Goal: Task Accomplishment & Management: Use online tool/utility

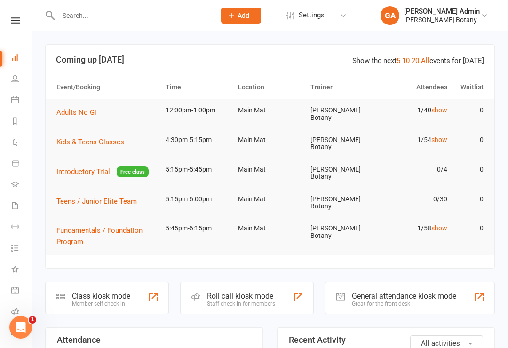
click at [136, 282] on div "Class kiosk mode Member self check-in" at bounding box center [107, 298] width 124 height 32
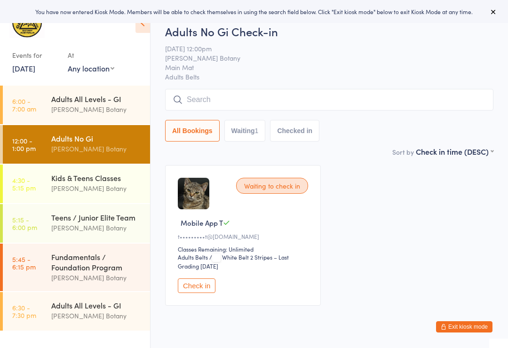
click at [129, 103] on div "Adults All Levels - GI" at bounding box center [96, 99] width 91 height 10
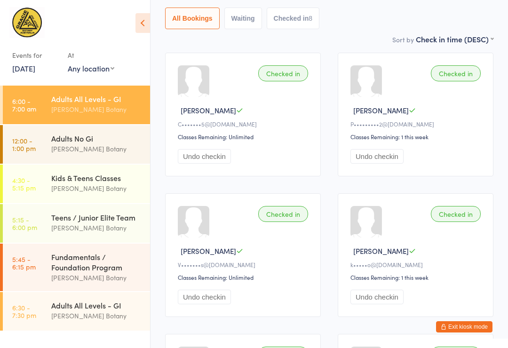
scroll to position [93, 0]
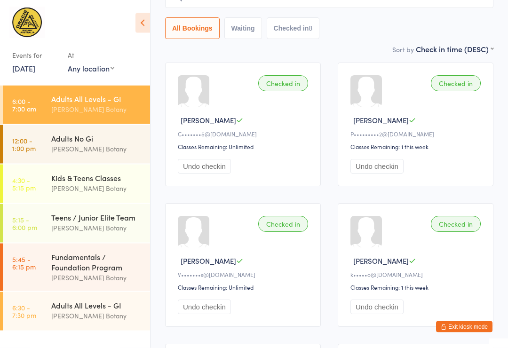
click at [93, 109] on div "[PERSON_NAME] Botany" at bounding box center [96, 109] width 91 height 11
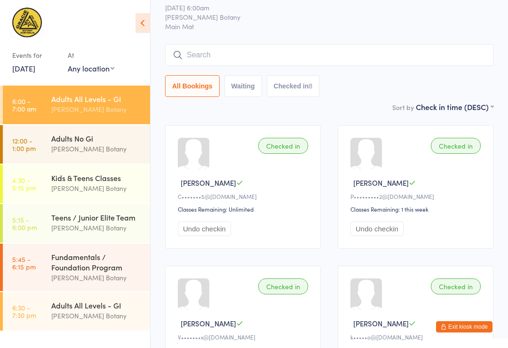
scroll to position [0, 0]
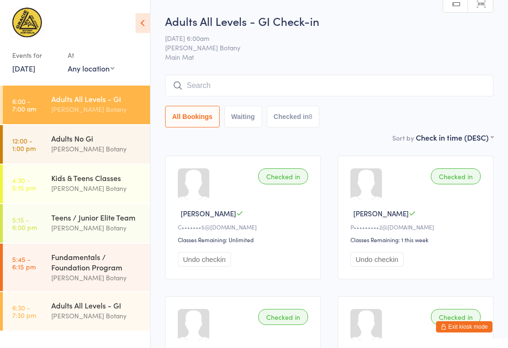
click at [409, 80] on input "search" at bounding box center [329, 86] width 328 height 22
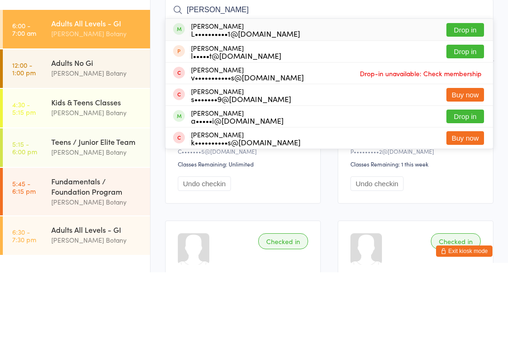
type input "Luke"
click at [460, 99] on button "Drop in" at bounding box center [465, 106] width 38 height 14
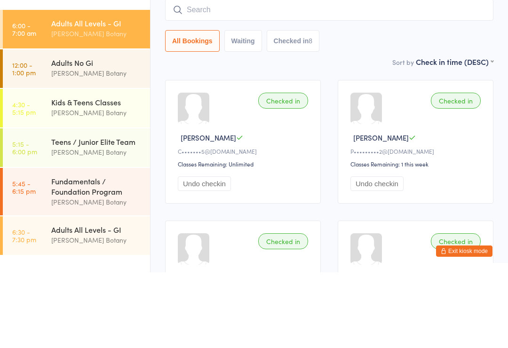
scroll to position [76, 0]
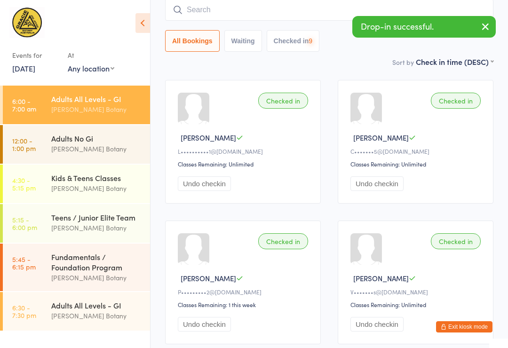
click at [305, 11] on input "search" at bounding box center [329, 10] width 328 height 22
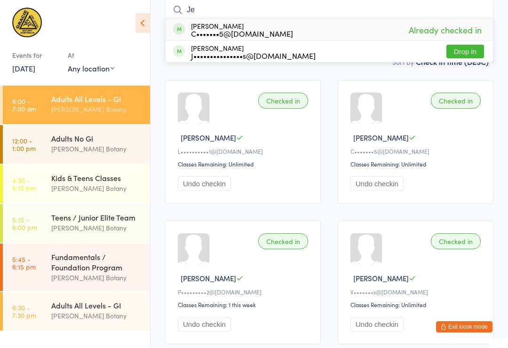
type input "J"
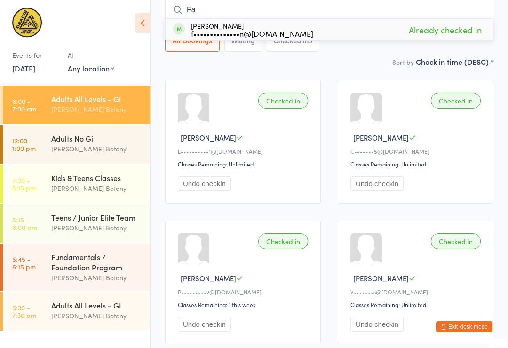
type input "F"
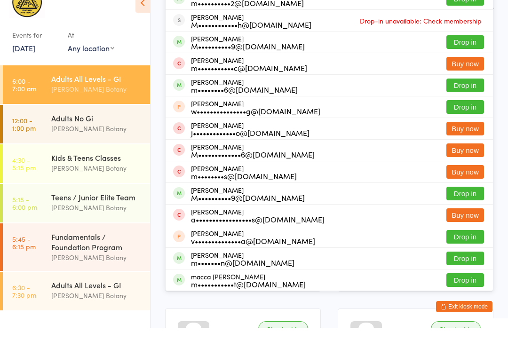
scroll to position [8, 0]
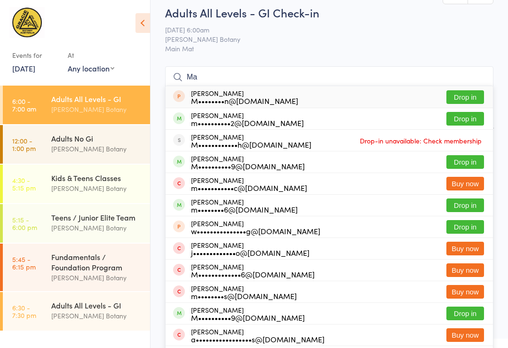
type input "M"
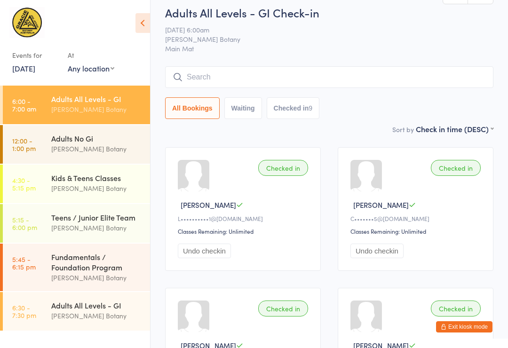
click at [112, 109] on div "[PERSON_NAME] Botany" at bounding box center [96, 109] width 91 height 11
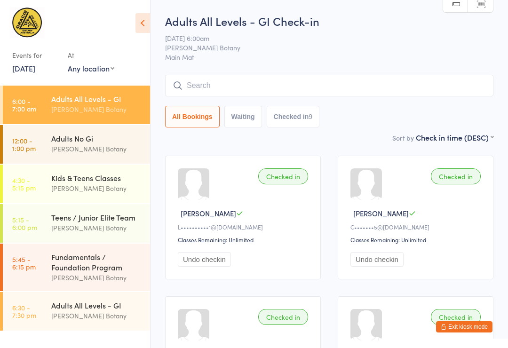
click at [104, 146] on div "[PERSON_NAME] Botany" at bounding box center [96, 148] width 91 height 11
